Goal: Task Accomplishment & Management: Manage account settings

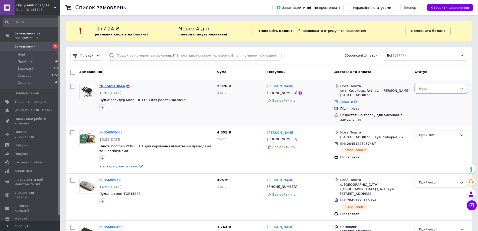
click at [116, 86] on link "№ 356913844" at bounding box center [112, 86] width 26 height 4
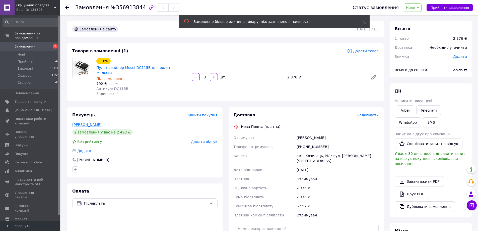
click at [86, 122] on link "Грицик Сергій" at bounding box center [86, 124] width 29 height 4
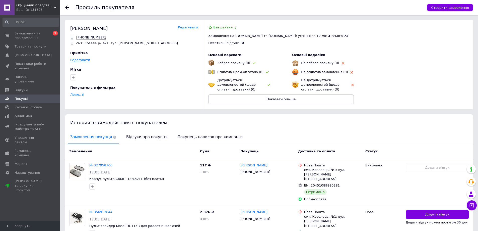
click at [68, 7] on icon at bounding box center [67, 8] width 4 height 4
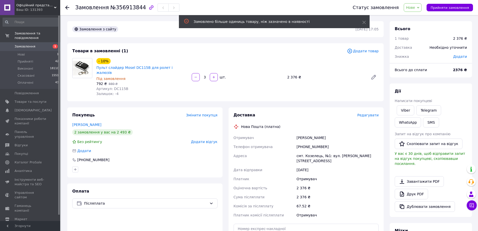
click at [26, 44] on span "Замовлення" at bounding box center [25, 46] width 21 height 5
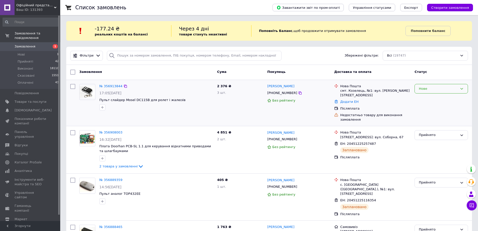
click at [428, 88] on div "Нове" at bounding box center [438, 88] width 39 height 5
click at [432, 96] on li "Прийнято" at bounding box center [441, 98] width 53 height 9
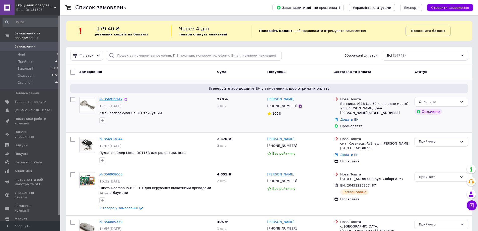
click at [105, 99] on link "№ 356915247" at bounding box center [110, 99] width 23 height 4
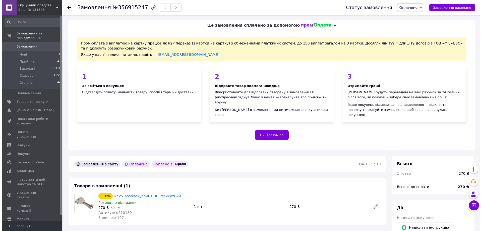
scroll to position [125, 0]
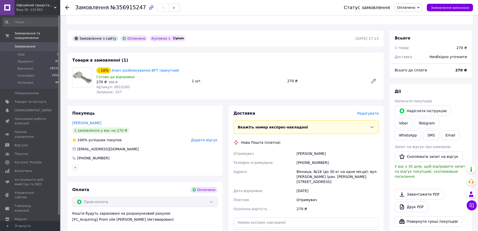
click at [368, 111] on span "Редагувати" at bounding box center [367, 113] width 21 height 4
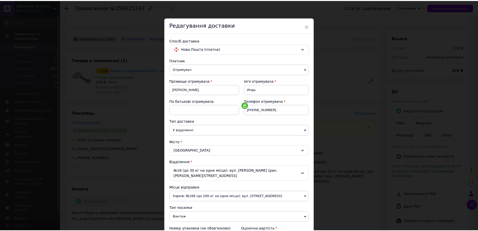
scroll to position [100, 0]
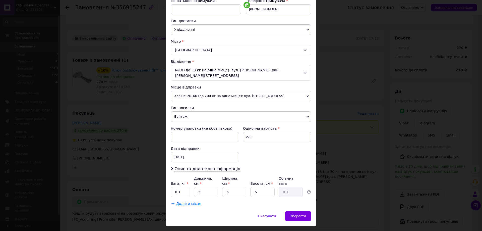
click at [189, 111] on span "Вантаж" at bounding box center [241, 116] width 141 height 11
click at [187, 122] on li "Документи" at bounding box center [241, 126] width 141 height 8
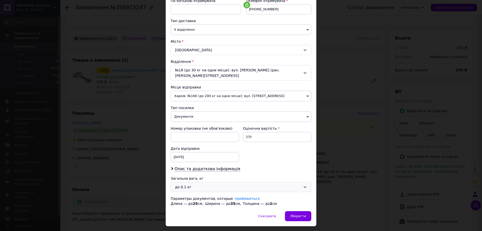
click at [182, 184] on div "до 0.1 кг" at bounding box center [238, 187] width 126 height 6
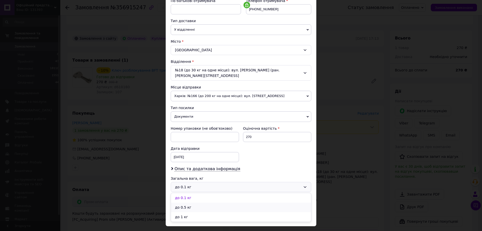
click at [191, 202] on li "до 0.5 кг" at bounding box center [241, 207] width 140 height 10
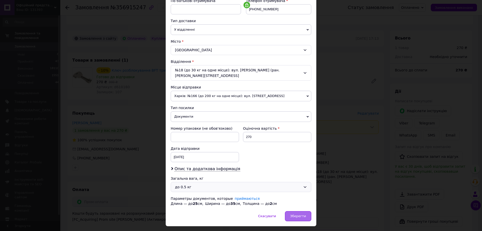
click at [299, 211] on div "Зберегти" at bounding box center [298, 216] width 26 height 10
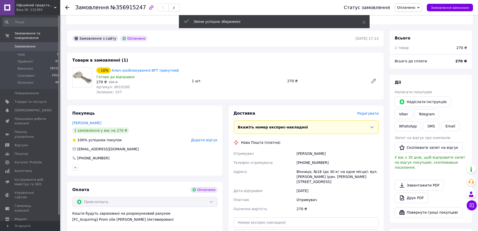
scroll to position [226, 0]
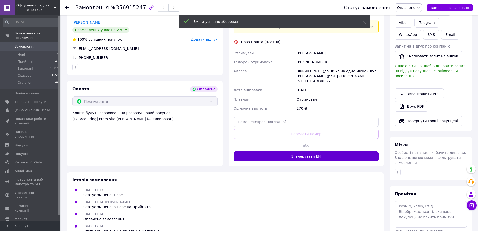
click at [256, 151] on button "Згенерувати ЕН" at bounding box center [306, 156] width 145 height 10
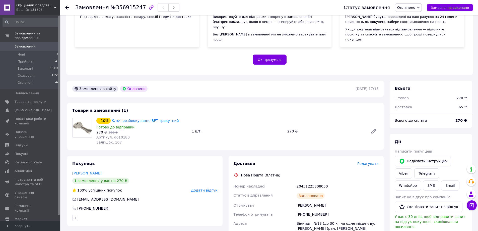
scroll to position [0, 0]
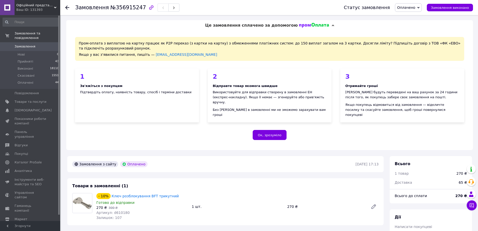
click at [26, 44] on span "Замовлення" at bounding box center [25, 46] width 21 height 5
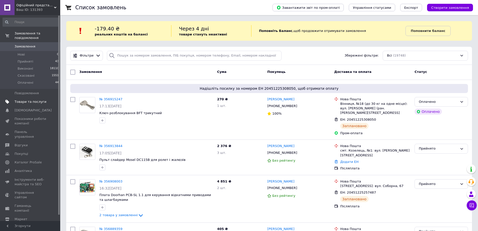
click at [37, 99] on span "Товари та послуги" at bounding box center [31, 101] width 32 height 5
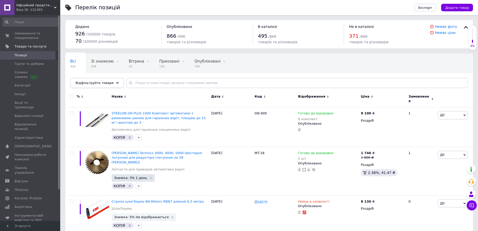
click at [101, 84] on span "Відфільтруйте товари" at bounding box center [95, 83] width 38 height 4
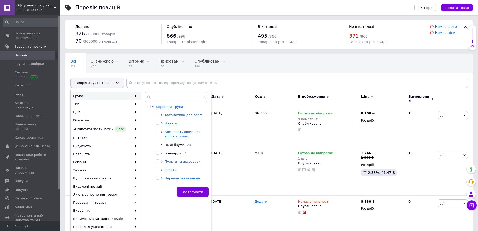
click at [176, 163] on span "Пульти та аксесуари" at bounding box center [183, 161] width 36 height 4
click at [166, 170] on input "checkbox" at bounding box center [166, 169] width 3 height 3
checkbox input "true"
click at [200, 190] on span "Застосувати" at bounding box center [192, 192] width 21 height 4
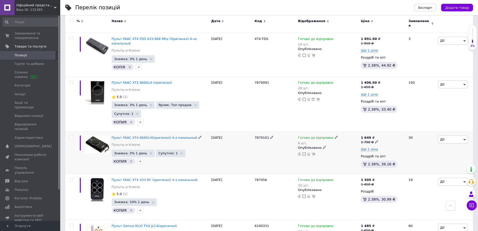
scroll to position [251, 0]
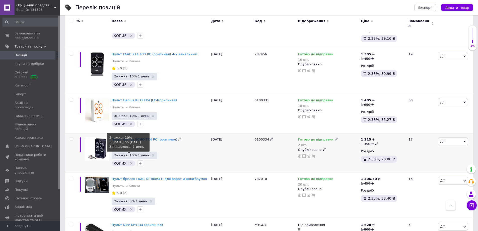
click at [134, 153] on span "Знижка: 10% 1 день" at bounding box center [131, 154] width 35 height 3
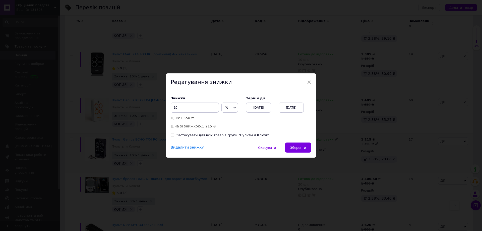
click at [297, 108] on div "[DATE]" at bounding box center [291, 107] width 25 height 10
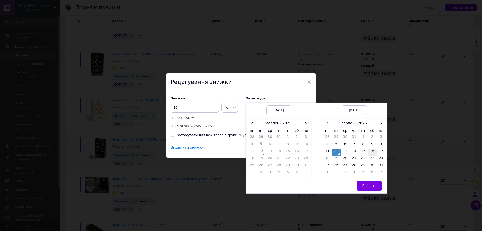
click at [371, 152] on td "16" at bounding box center [372, 151] width 9 height 7
click at [369, 185] on span "Вибрати" at bounding box center [369, 185] width 15 height 4
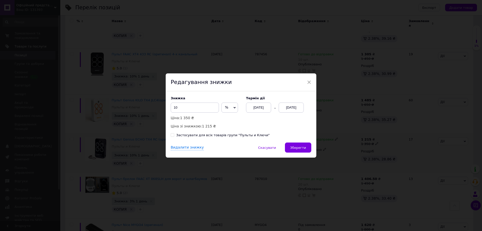
click at [193, 135] on div "Застосувати для всіх товарів групи "Пульты и Ключи"" at bounding box center [222, 135] width 93 height 5
click at [174, 135] on input "Застосувати для всіх товарів групи "Пульты и Ключи"" at bounding box center [172, 134] width 3 height 3
checkbox input "true"
click at [300, 146] on span "Зберегти" at bounding box center [298, 148] width 16 height 4
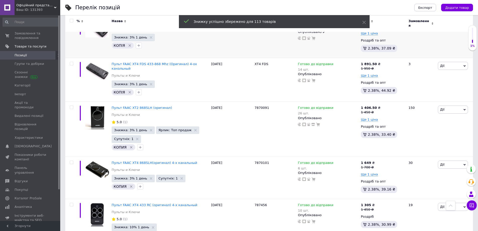
scroll to position [0, 0]
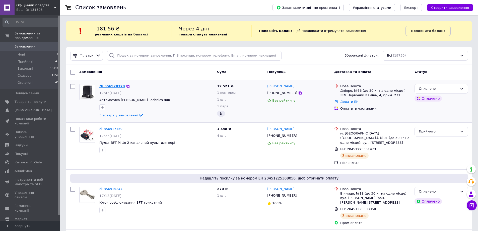
click at [110, 86] on link "№ 356920370" at bounding box center [112, 86] width 26 height 4
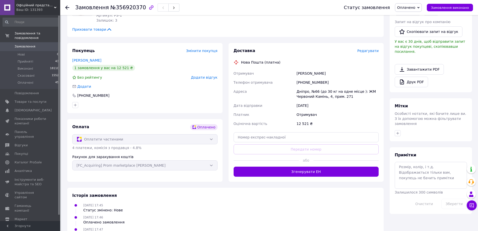
scroll to position [25, 0]
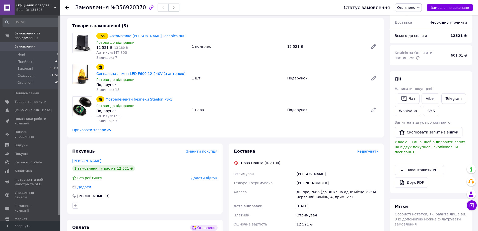
drag, startPoint x: 194, startPoint y: 8, endPoint x: 185, endPoint y: 24, distance: 18.4
click at [194, 8] on div "Замовлення №356920370" at bounding box center [204, 7] width 258 height 15
